Goal: Task Accomplishment & Management: Manage account settings

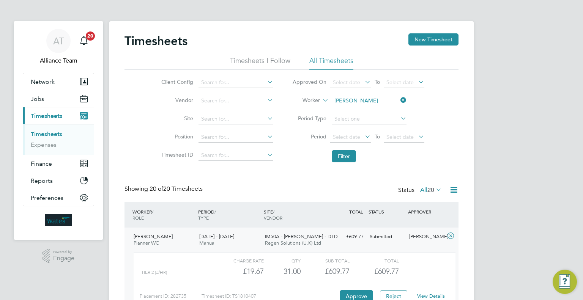
click at [47, 133] on link "Timesheets" at bounding box center [47, 134] width 32 height 7
click at [49, 98] on button "Jobs" at bounding box center [58, 98] width 71 height 17
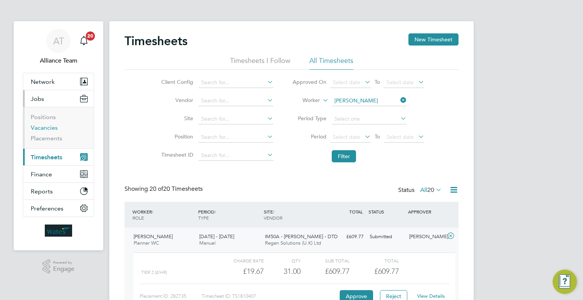
click at [43, 129] on link "Vacancies" at bounding box center [44, 127] width 27 height 7
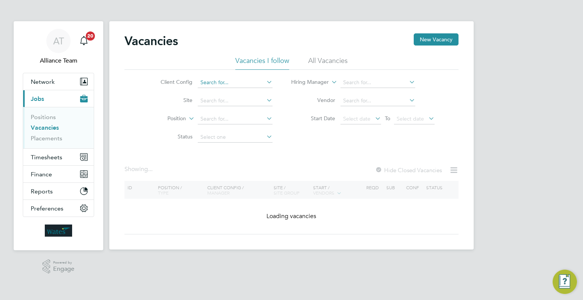
click at [219, 87] on input at bounding box center [235, 82] width 75 height 11
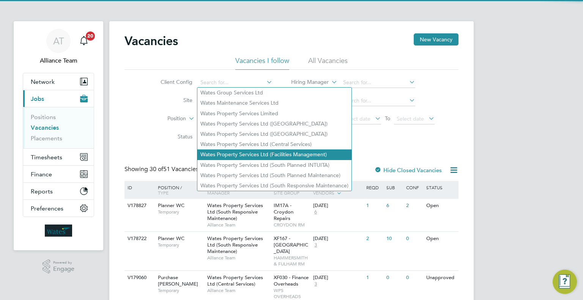
click at [280, 156] on li "Wates Property Services Ltd (Facilities Management)" at bounding box center [274, 155] width 154 height 10
type input "Wates Property Services Ltd (Facilities Management)"
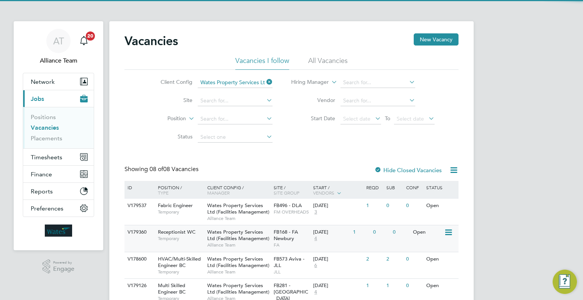
click at [327, 239] on div "11 Sep 2025 4" at bounding box center [331, 236] width 40 height 21
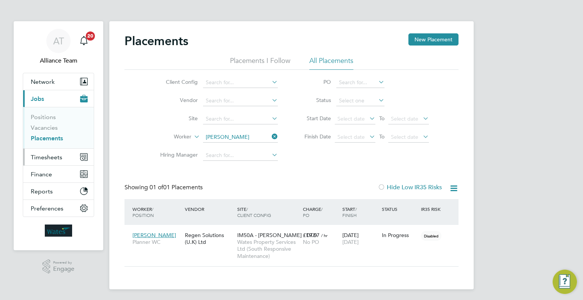
scroll to position [36, 66]
drag, startPoint x: 50, startPoint y: 126, endPoint x: 97, endPoint y: 133, distance: 47.3
click at [50, 126] on link "Vacancies" at bounding box center [44, 127] width 27 height 7
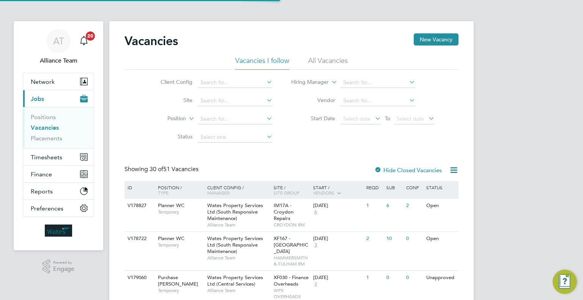
click at [245, 216] on div "Wates Property Services Ltd (South Responsive Maintenance) Alliance Team" at bounding box center [238, 215] width 66 height 33
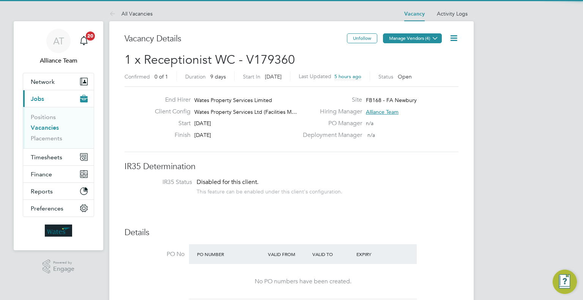
click at [428, 38] on button "Manage Vendors (4)" at bounding box center [412, 38] width 59 height 10
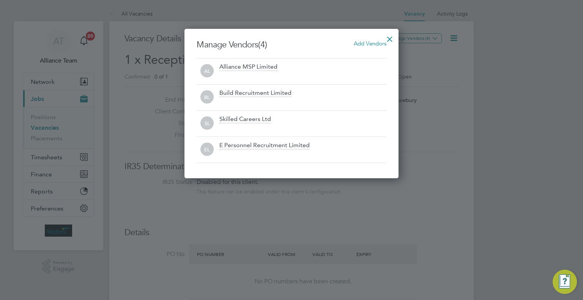
click at [371, 45] on span "Add Vendors" at bounding box center [370, 43] width 33 height 7
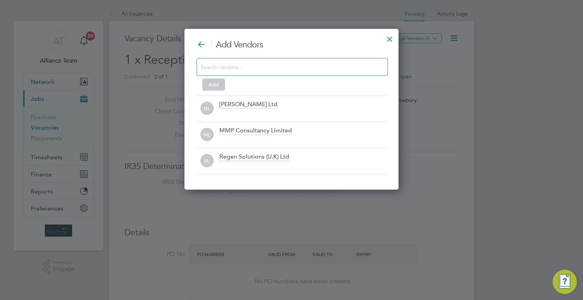
scroll to position [161, 215]
click at [286, 65] on input at bounding box center [286, 67] width 171 height 10
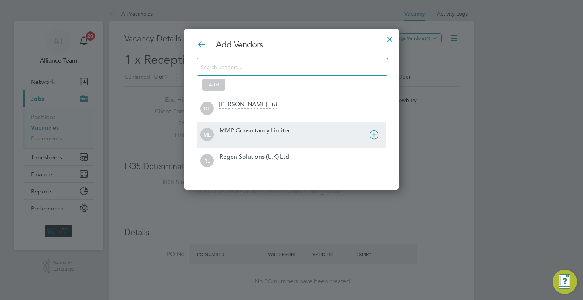
click at [255, 126] on div "ML MMP Consultancy Limited" at bounding box center [292, 135] width 190 height 26
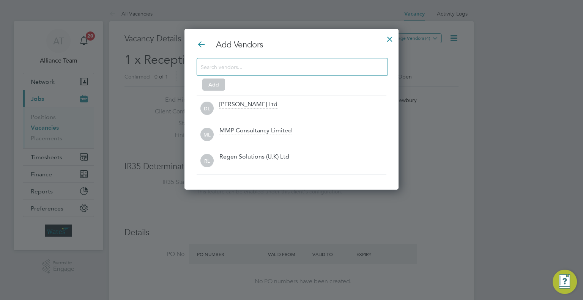
scroll to position [147, 215]
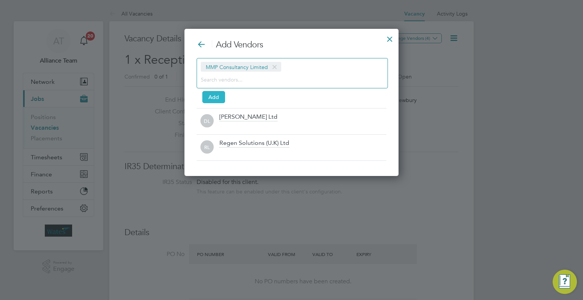
click at [210, 100] on button "Add" at bounding box center [213, 97] width 23 height 12
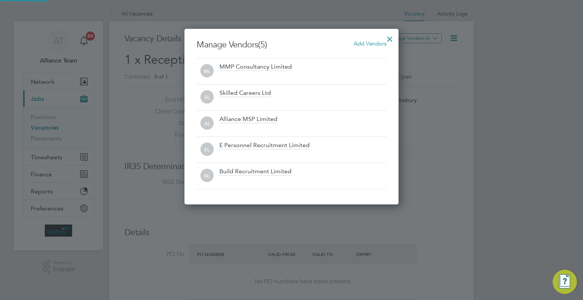
scroll to position [175, 215]
click at [393, 38] on div at bounding box center [390, 37] width 14 height 14
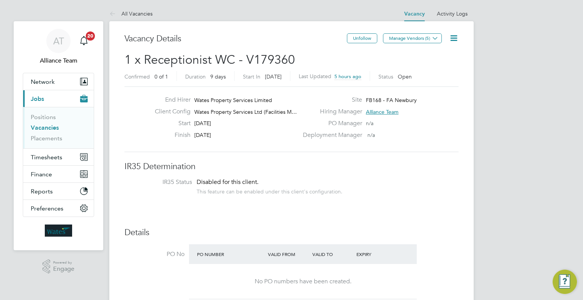
click at [449, 35] on icon at bounding box center [453, 37] width 9 height 9
click at [418, 80] on li "Followers" at bounding box center [436, 81] width 44 height 11
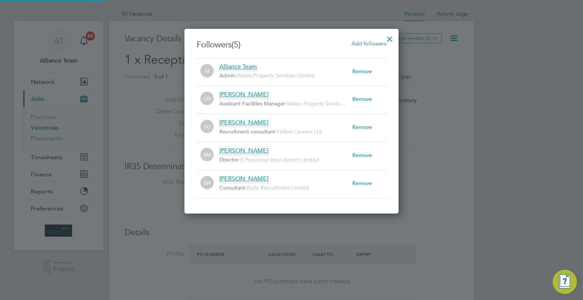
scroll to position [4, 3]
click at [376, 39] on div "Add followers" at bounding box center [369, 43] width 35 height 8
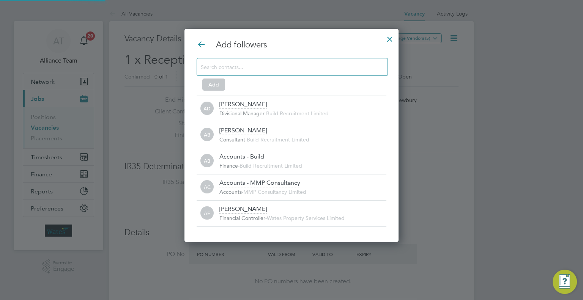
click at [287, 71] on input at bounding box center [286, 67] width 171 height 10
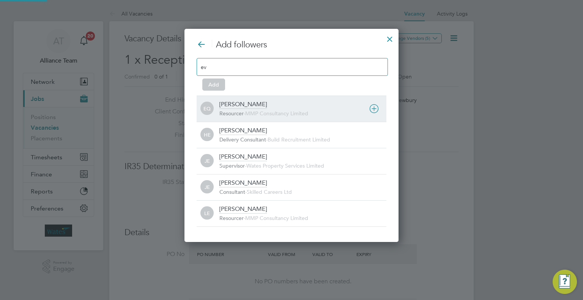
type input "ev"
click at [250, 106] on div "Eva Quinn Resourcer - MMP Consultancy Limited" at bounding box center [303, 109] width 167 height 17
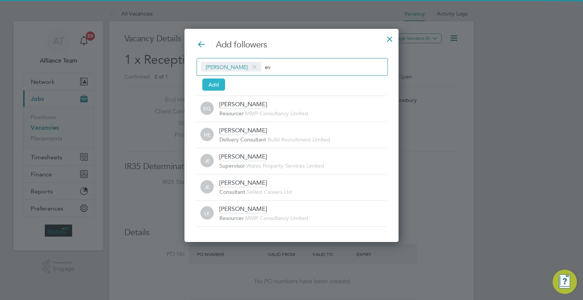
click at [207, 85] on button "Add" at bounding box center [213, 85] width 23 height 12
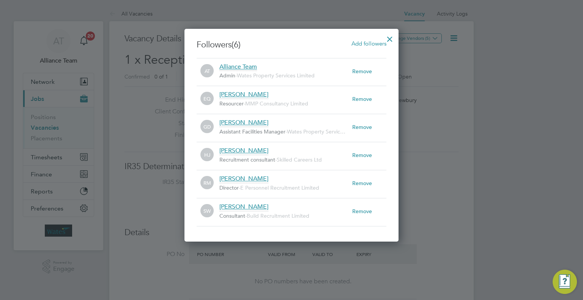
drag, startPoint x: 390, startPoint y: 41, endPoint x: 323, endPoint y: 4, distance: 76.8
click at [389, 39] on div at bounding box center [390, 37] width 14 height 14
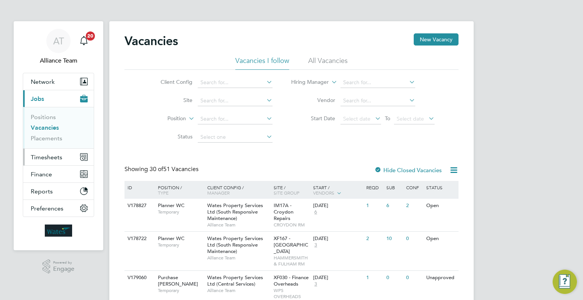
click at [47, 158] on span "Timesheets" at bounding box center [47, 157] width 32 height 7
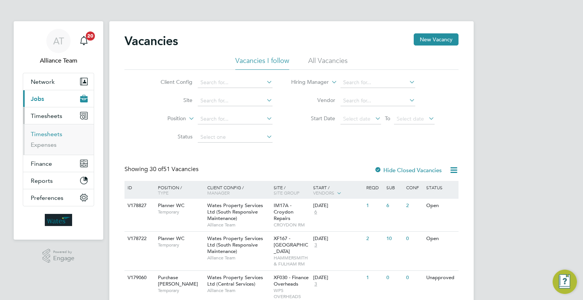
click at [44, 135] on link "Timesheets" at bounding box center [47, 134] width 32 height 7
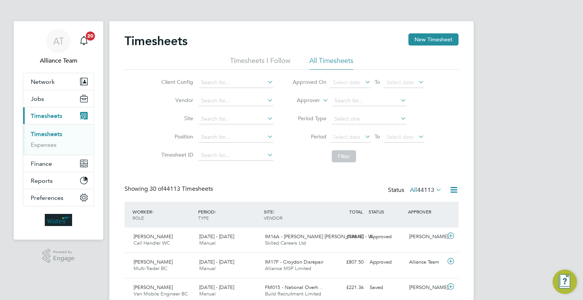
click at [313, 101] on label "Approver" at bounding box center [303, 101] width 34 height 8
drag, startPoint x: 304, startPoint y: 106, endPoint x: 331, endPoint y: 103, distance: 27.1
click at [304, 106] on li "Worker" at bounding box center [301, 109] width 37 height 10
click at [346, 103] on input at bounding box center [369, 101] width 75 height 11
click at [358, 115] on li "Ivand re Sardinha" at bounding box center [369, 111] width 75 height 10
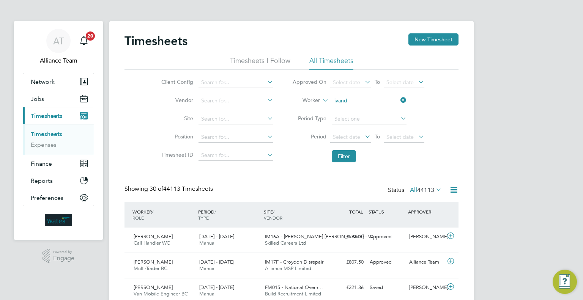
type input "Ivandre Sardinha"
click at [348, 152] on button "Filter" at bounding box center [344, 156] width 24 height 12
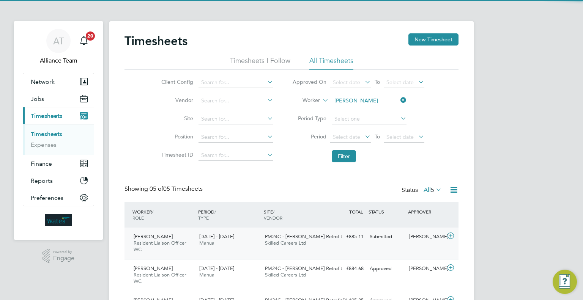
click at [412, 241] on div "Ion Brinzila" at bounding box center [425, 237] width 39 height 13
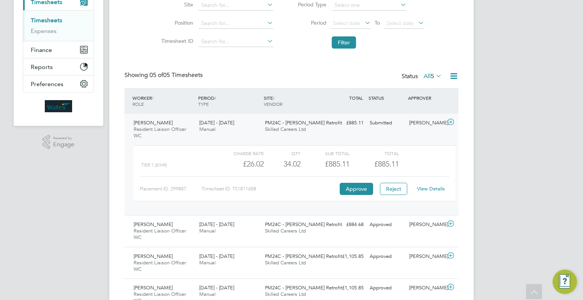
click at [439, 186] on link "View Details" at bounding box center [431, 189] width 28 height 6
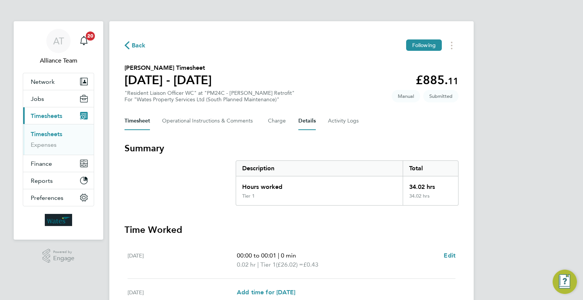
click at [302, 124] on button "Details" at bounding box center [307, 121] width 17 height 18
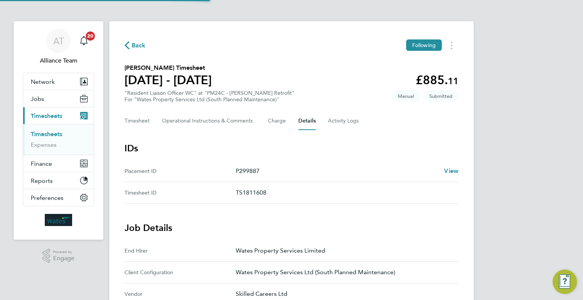
scroll to position [152, 0]
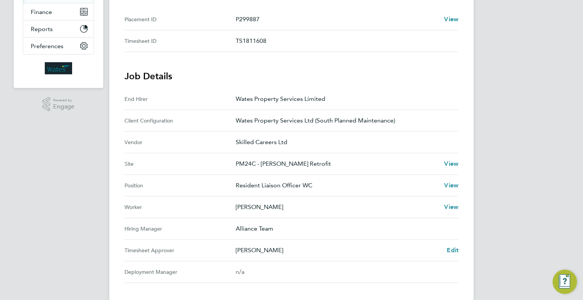
click at [453, 245] on Approver "Timesheet Approver [PERSON_NAME] Edit" at bounding box center [292, 251] width 334 height 22
click at [453, 250] on span "Edit" at bounding box center [453, 250] width 12 height 7
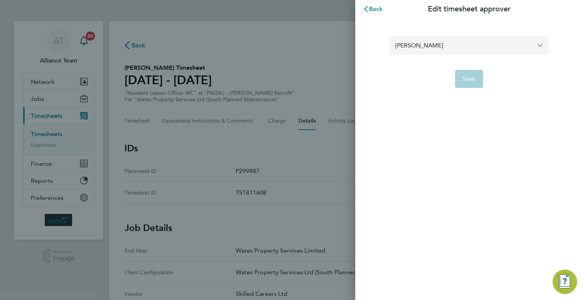
click at [465, 50] on input "[PERSON_NAME]" at bounding box center [470, 45] width 160 height 18
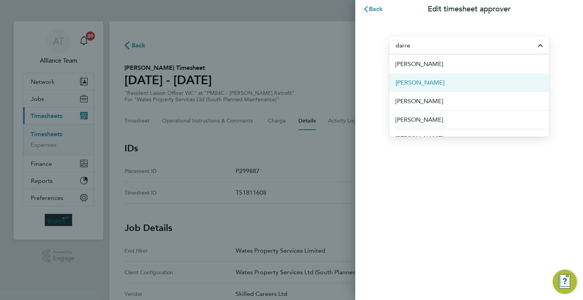
click at [461, 82] on li "[PERSON_NAME]" at bounding box center [470, 82] width 160 height 19
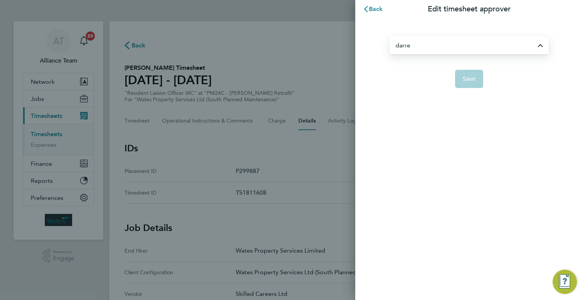
type input "[PERSON_NAME]"
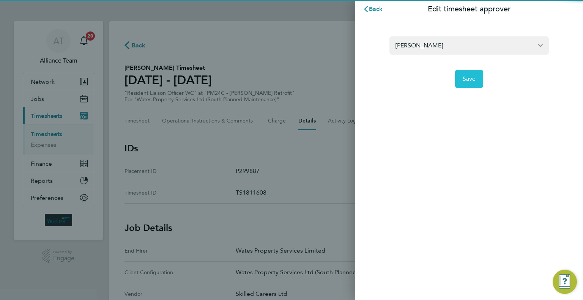
click at [466, 77] on span "Save" at bounding box center [469, 79] width 13 height 8
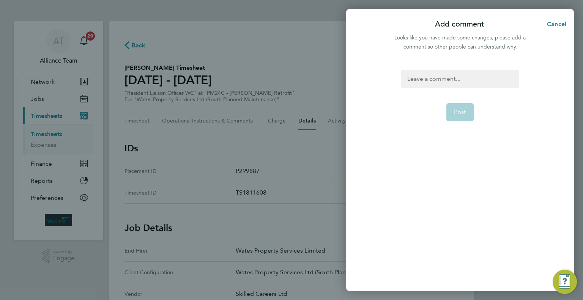
click at [450, 79] on div at bounding box center [459, 79] width 117 height 18
click at [453, 114] on button "Post" at bounding box center [461, 112] width 28 height 18
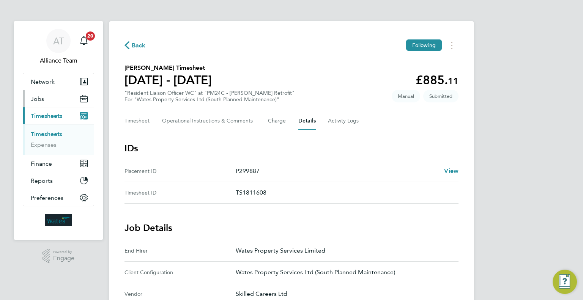
click at [74, 97] on button "Jobs" at bounding box center [58, 98] width 71 height 17
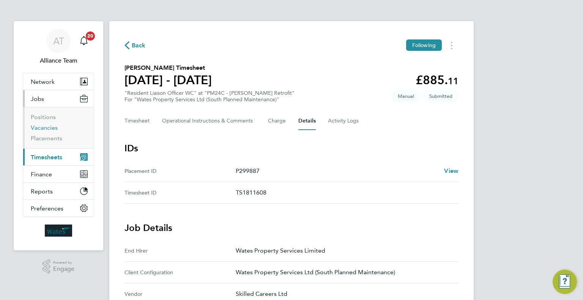
click at [43, 126] on link "Vacancies" at bounding box center [44, 127] width 27 height 7
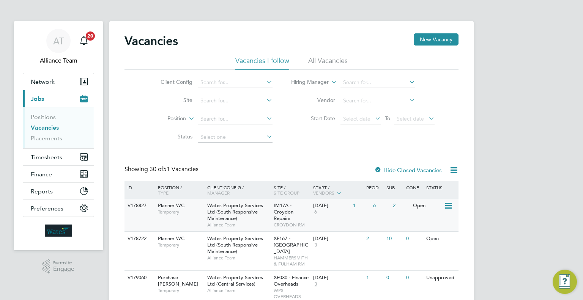
click at [254, 220] on div "Wates Property Services Ltd (South Responsive Maintenance) Alliance Team" at bounding box center [238, 215] width 66 height 33
